Goal: Information Seeking & Learning: Learn about a topic

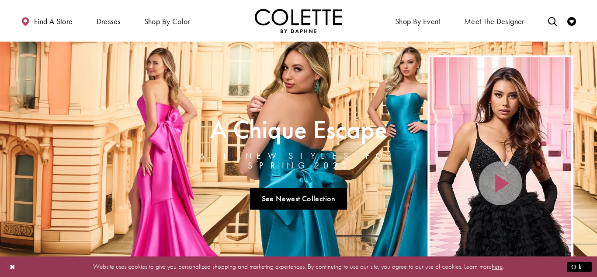
click at [100, 142] on link "Visit A Chique Escape All New Styles For Spring 2025 Page" at bounding box center [298, 164] width 597 height 245
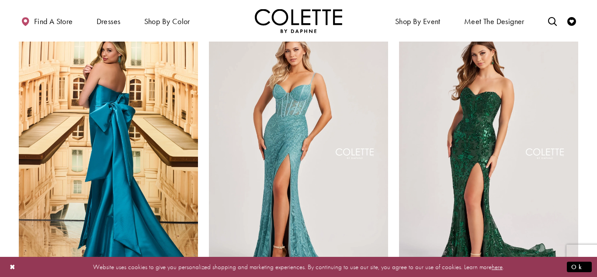
scroll to position [240, 0]
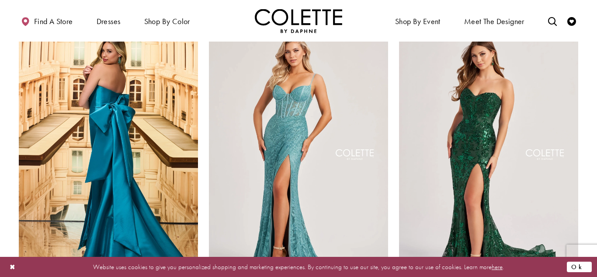
click at [583, 266] on button "Ok" at bounding box center [579, 266] width 25 height 11
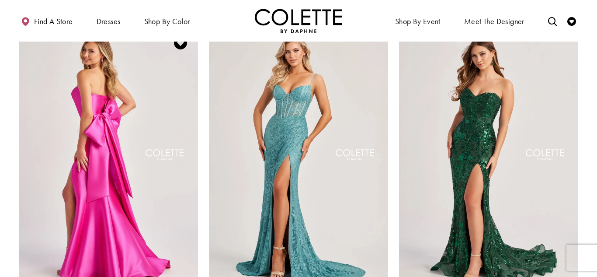
click at [145, 177] on img "Visit Colette by Daphne Style No. CL8470 Page" at bounding box center [108, 155] width 179 height 261
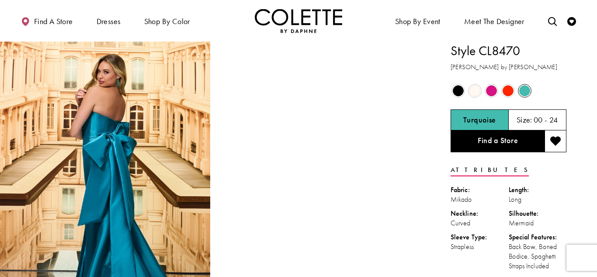
click at [493, 92] on span "Product color controls state depends on size chosen" at bounding box center [491, 90] width 11 height 11
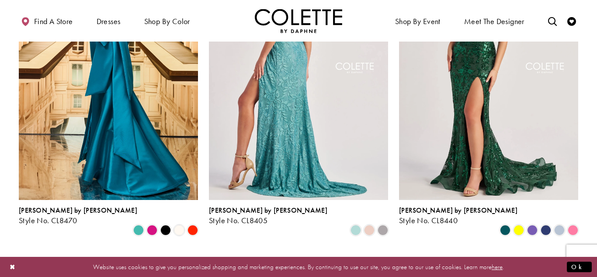
scroll to position [325, 0]
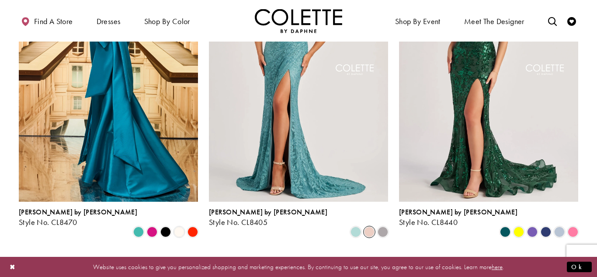
click at [368, 226] on span "Product List" at bounding box center [369, 231] width 10 height 10
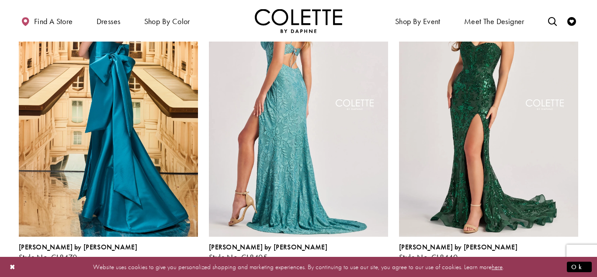
scroll to position [290, 0]
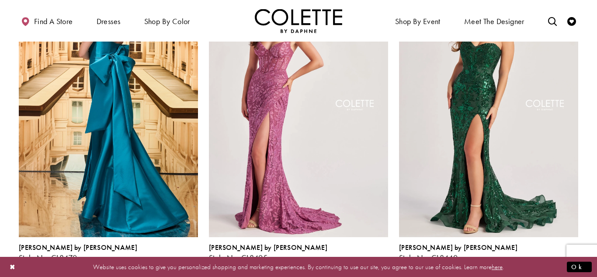
click at [384, 262] on span "Product List" at bounding box center [383, 267] width 10 height 10
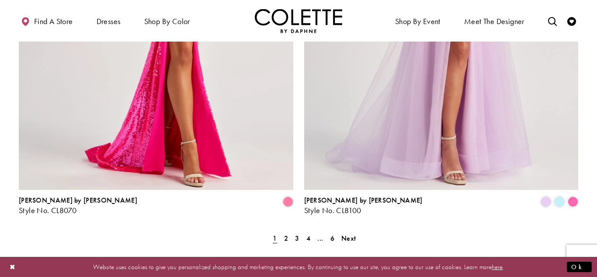
scroll to position [0, 0]
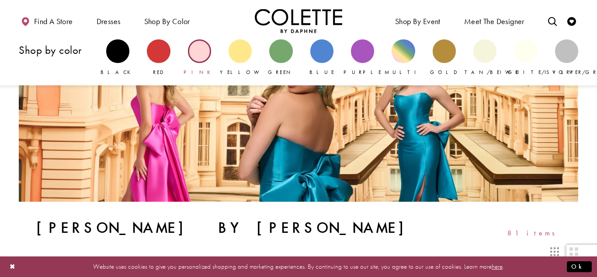
click at [199, 55] on div "Primary block" at bounding box center [199, 50] width 23 height 23
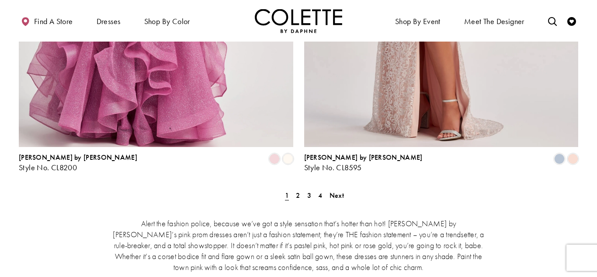
scroll to position [1662, 0]
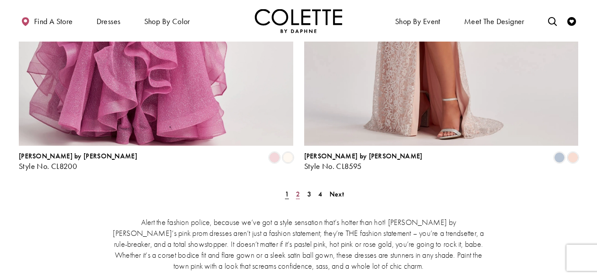
click at [300, 188] on link "2" at bounding box center [297, 194] width 9 height 13
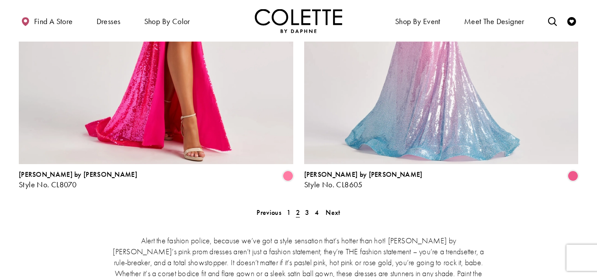
scroll to position [1659, 0]
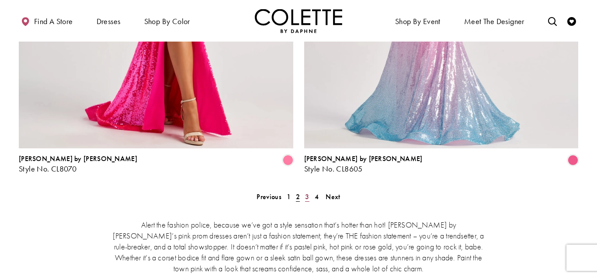
click at [306, 192] on span "3" at bounding box center [307, 196] width 4 height 9
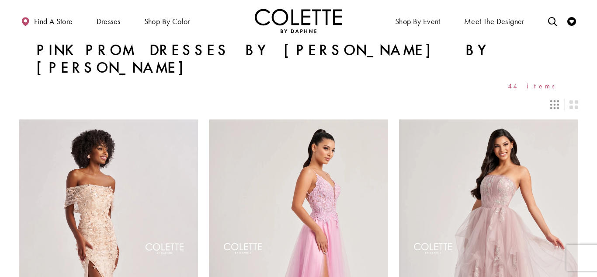
click at [293, 30] on img "Visit Home Page" at bounding box center [298, 21] width 87 height 24
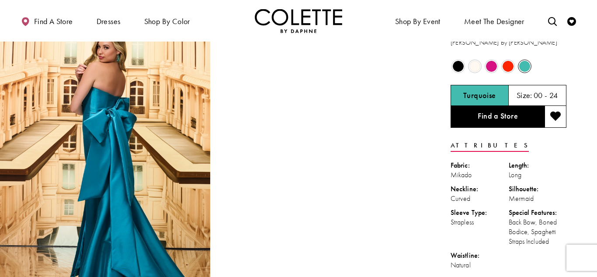
scroll to position [25, 0]
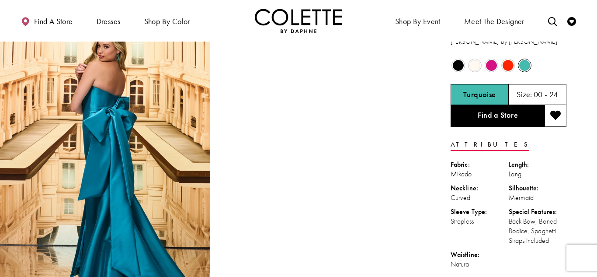
click at [492, 66] on span "Product color controls state depends on size chosen" at bounding box center [491, 65] width 11 height 11
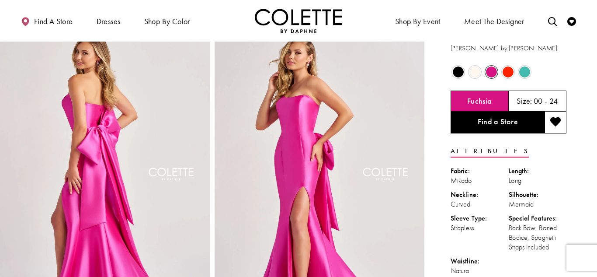
scroll to position [19, 0]
